Goal: Find specific fact: Find specific page/section

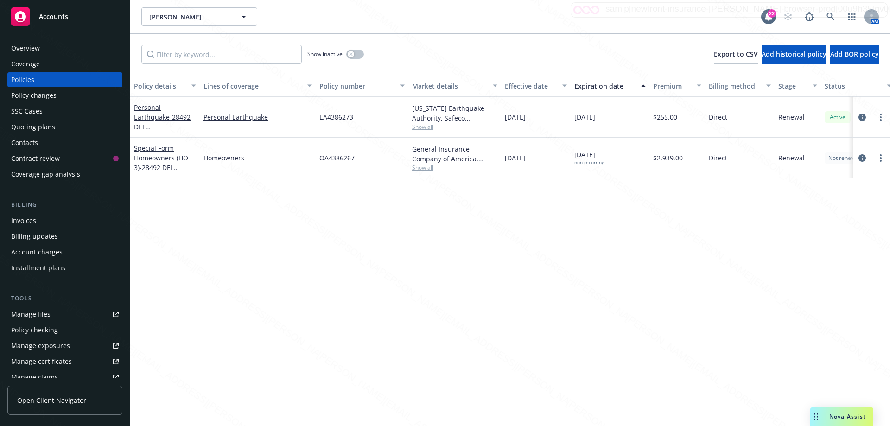
click at [51, 46] on div "Overview" at bounding box center [65, 48] width 108 height 15
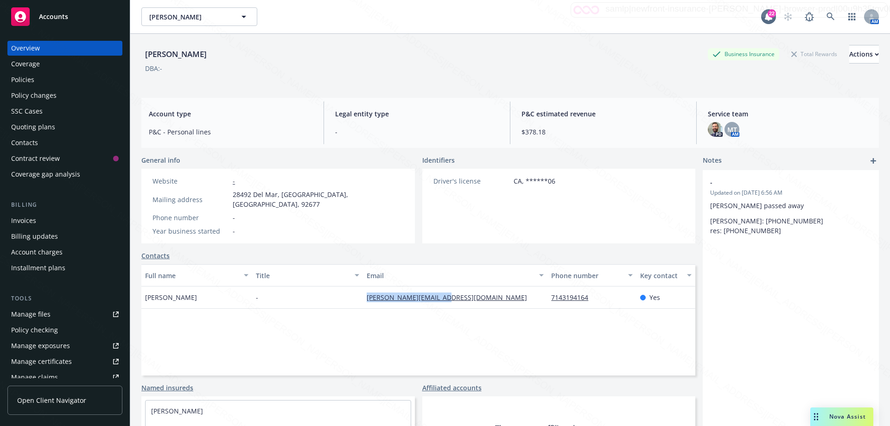
drag, startPoint x: 402, startPoint y: 290, endPoint x: 462, endPoint y: 294, distance: 60.4
click at [462, 294] on div "[PERSON_NAME] - [PERSON_NAME][EMAIL_ADDRESS][DOMAIN_NAME] 7143194164 Yes" at bounding box center [418, 297] width 554 height 22
click at [22, 79] on div "Policies" at bounding box center [22, 79] width 23 height 15
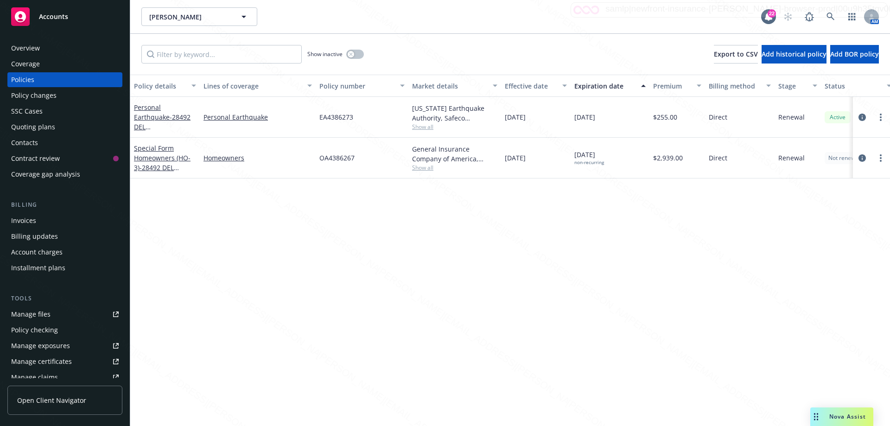
click at [317, 118] on div "EA4386273" at bounding box center [362, 117] width 93 height 41
click at [322, 115] on span "EA4386273" at bounding box center [336, 117] width 34 height 10
drag, startPoint x: 314, startPoint y: 116, endPoint x: 370, endPoint y: 120, distance: 56.2
click at [368, 121] on div "Personal Earthquake - 28492 DEL [GEOGRAPHIC_DATA]-7573 Personal Earthquake EA43…" at bounding box center [577, 117] width 894 height 41
copy div "EA4386273"
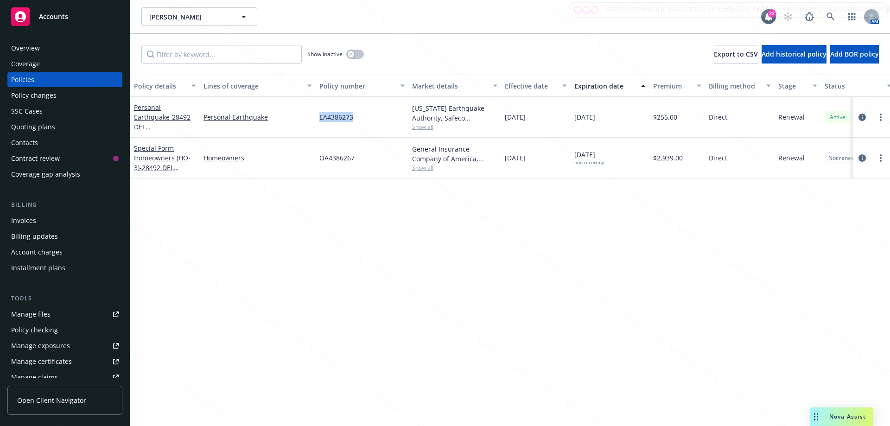
click at [329, 116] on span "EA4386273" at bounding box center [336, 117] width 34 height 10
click at [311, 119] on link "Personal Earthquake" at bounding box center [257, 117] width 108 height 10
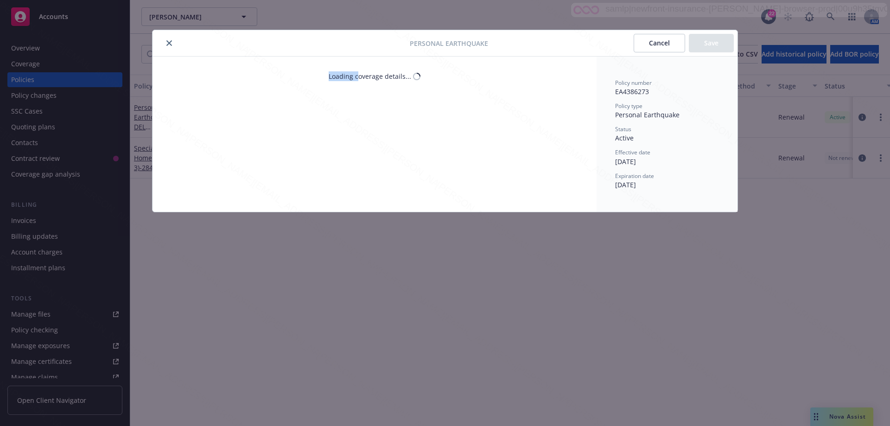
click at [310, 115] on div "Loading coverage details..." at bounding box center [374, 134] width 444 height 155
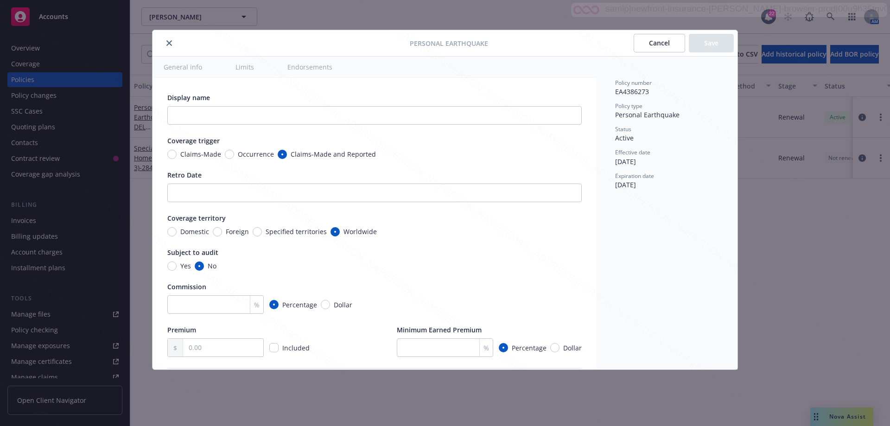
type textarea "x"
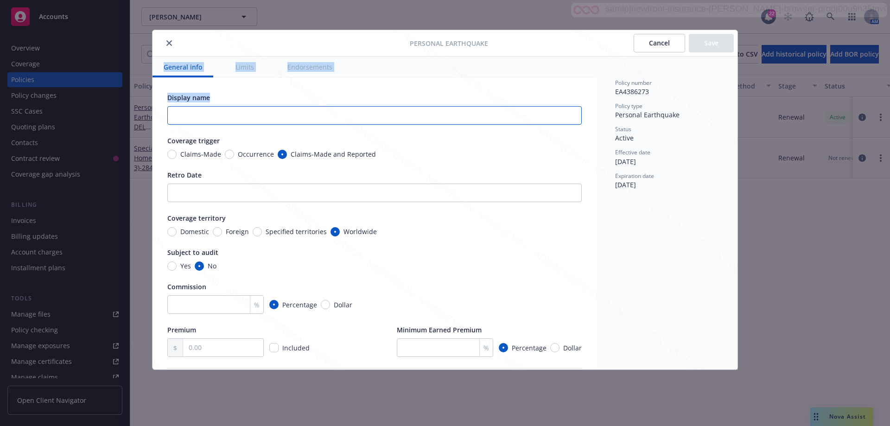
click at [311, 116] on input "text" at bounding box center [374, 115] width 414 height 19
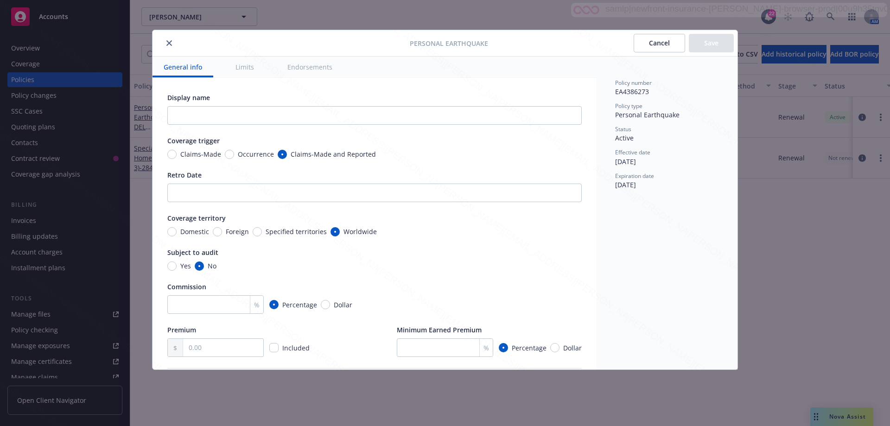
click at [649, 41] on button "Cancel" at bounding box center [659, 43] width 51 height 19
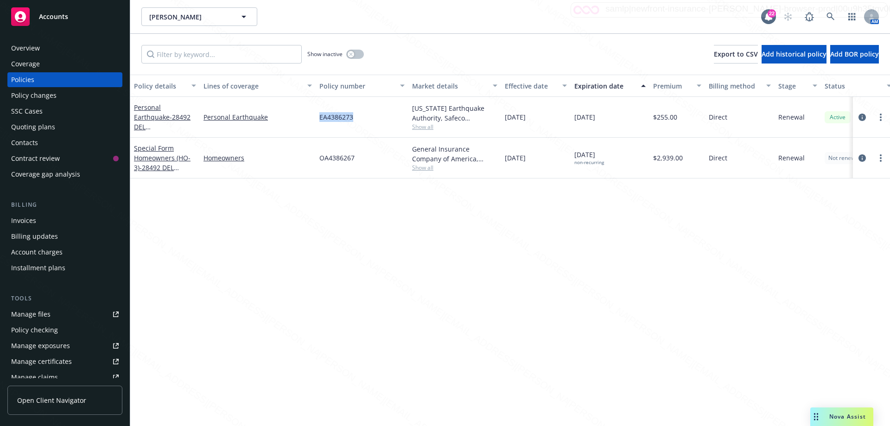
drag, startPoint x: 317, startPoint y: 116, endPoint x: 368, endPoint y: 117, distance: 51.0
click at [368, 117] on div "EA4386273" at bounding box center [362, 117] width 93 height 41
copy span "EA4386273"
click at [338, 156] on span "OA4386267" at bounding box center [336, 158] width 35 height 10
click at [320, 155] on span "OA4386267" at bounding box center [336, 158] width 35 height 10
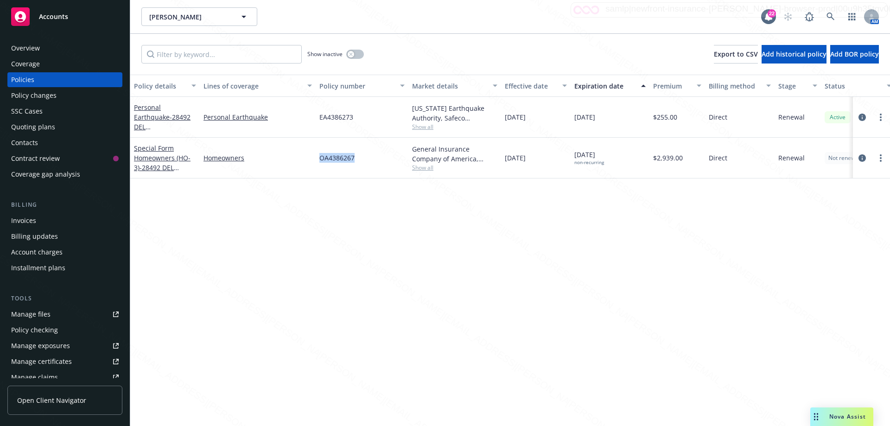
drag, startPoint x: 317, startPoint y: 157, endPoint x: 361, endPoint y: 159, distance: 44.1
click at [361, 159] on div "OA4386267" at bounding box center [362, 158] width 93 height 41
copy span "OA4386267"
click at [13, 45] on div "Overview" at bounding box center [25, 48] width 29 height 15
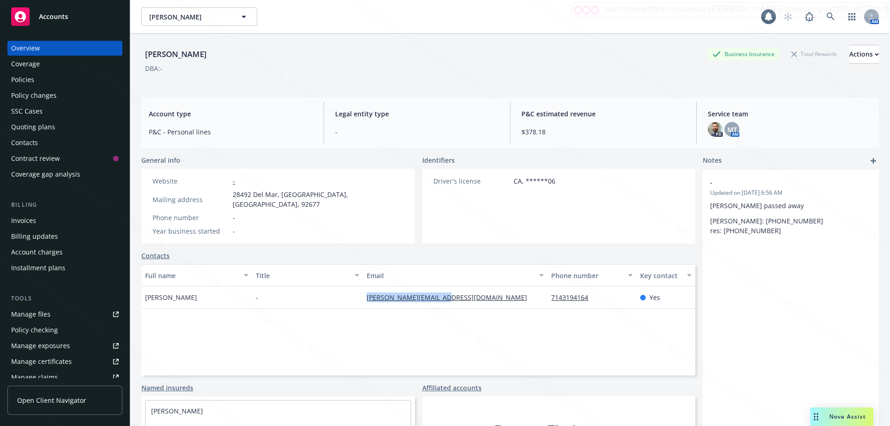
drag, startPoint x: 399, startPoint y: 293, endPoint x: 463, endPoint y: 298, distance: 63.2
click at [463, 298] on div "[PERSON_NAME][EMAIL_ADDRESS][DOMAIN_NAME]" at bounding box center [455, 297] width 184 height 22
